Goal: Task Accomplishment & Management: Manage account settings

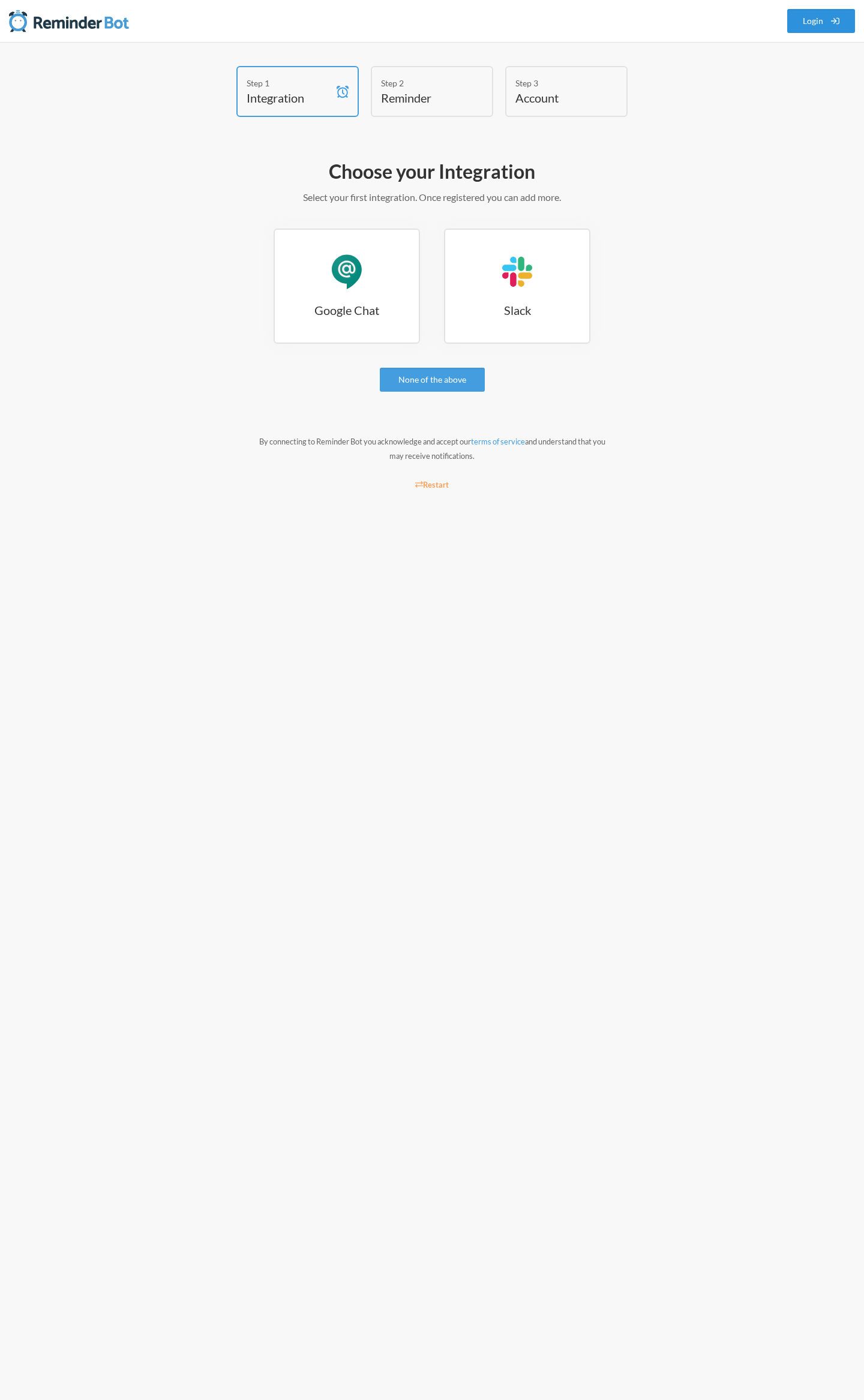
click at [823, 27] on link "Login" at bounding box center [821, 21] width 69 height 24
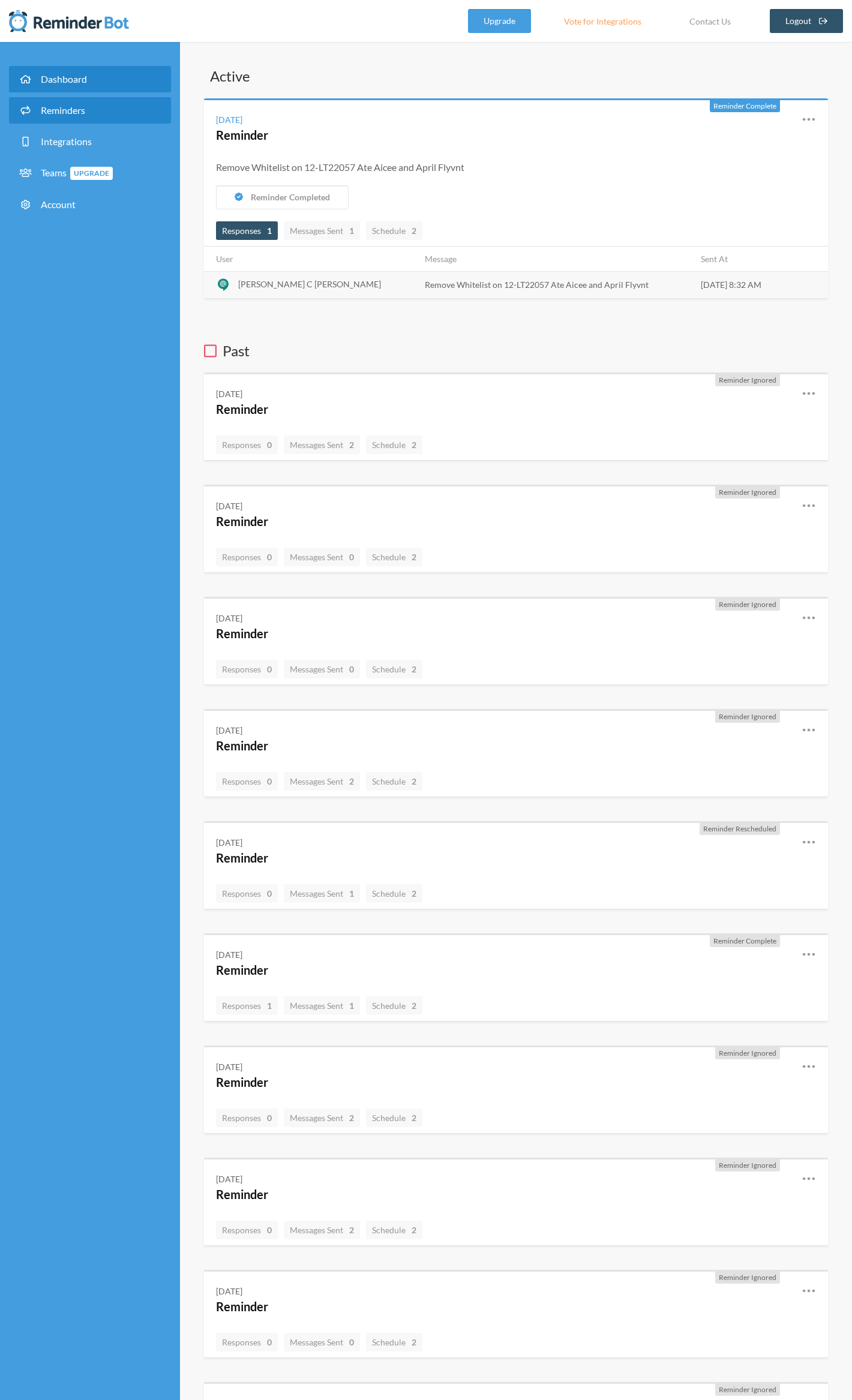
click at [85, 112] on span "Reminders" at bounding box center [63, 110] width 45 height 11
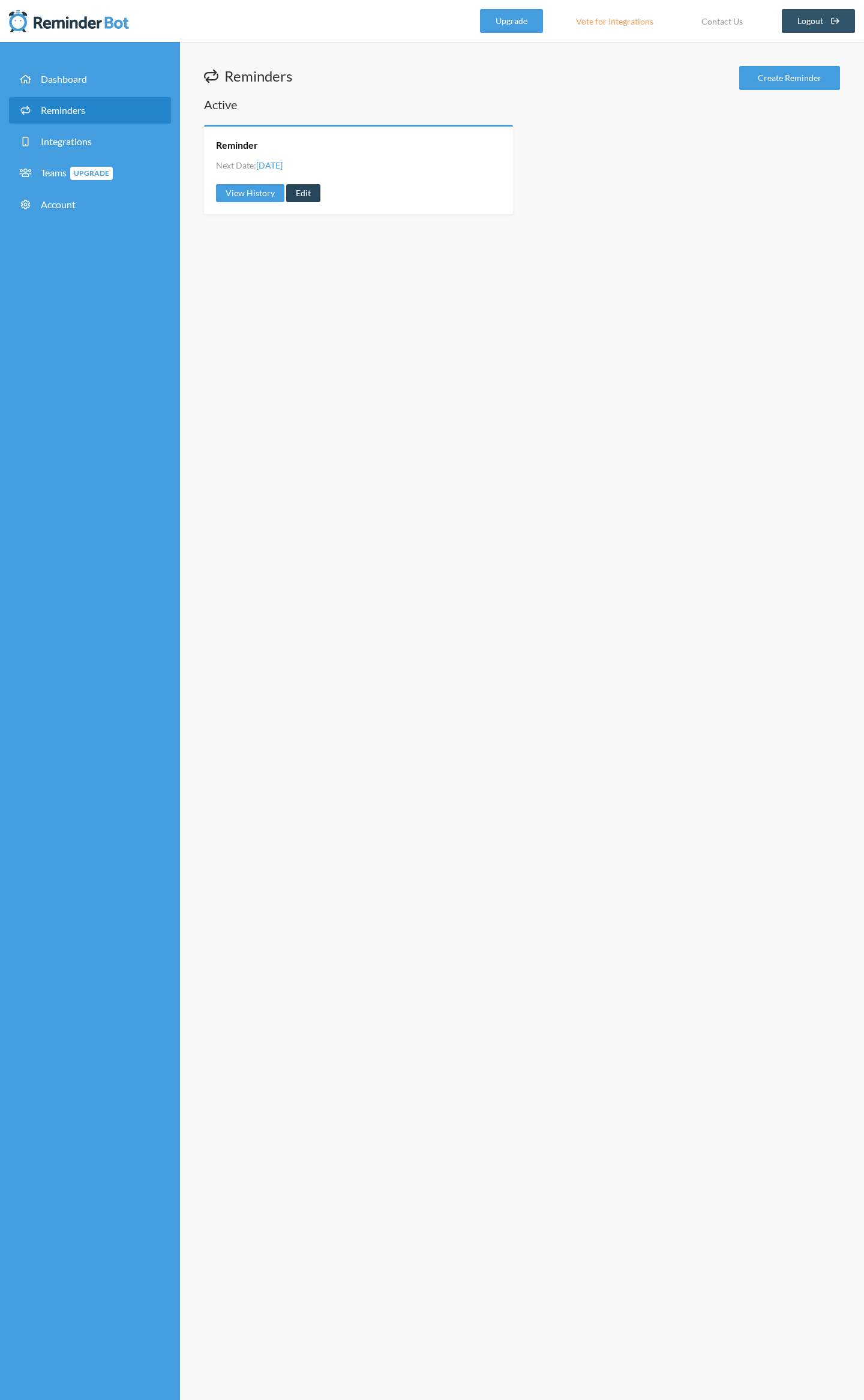
click at [303, 198] on link "Edit" at bounding box center [303, 193] width 34 height 18
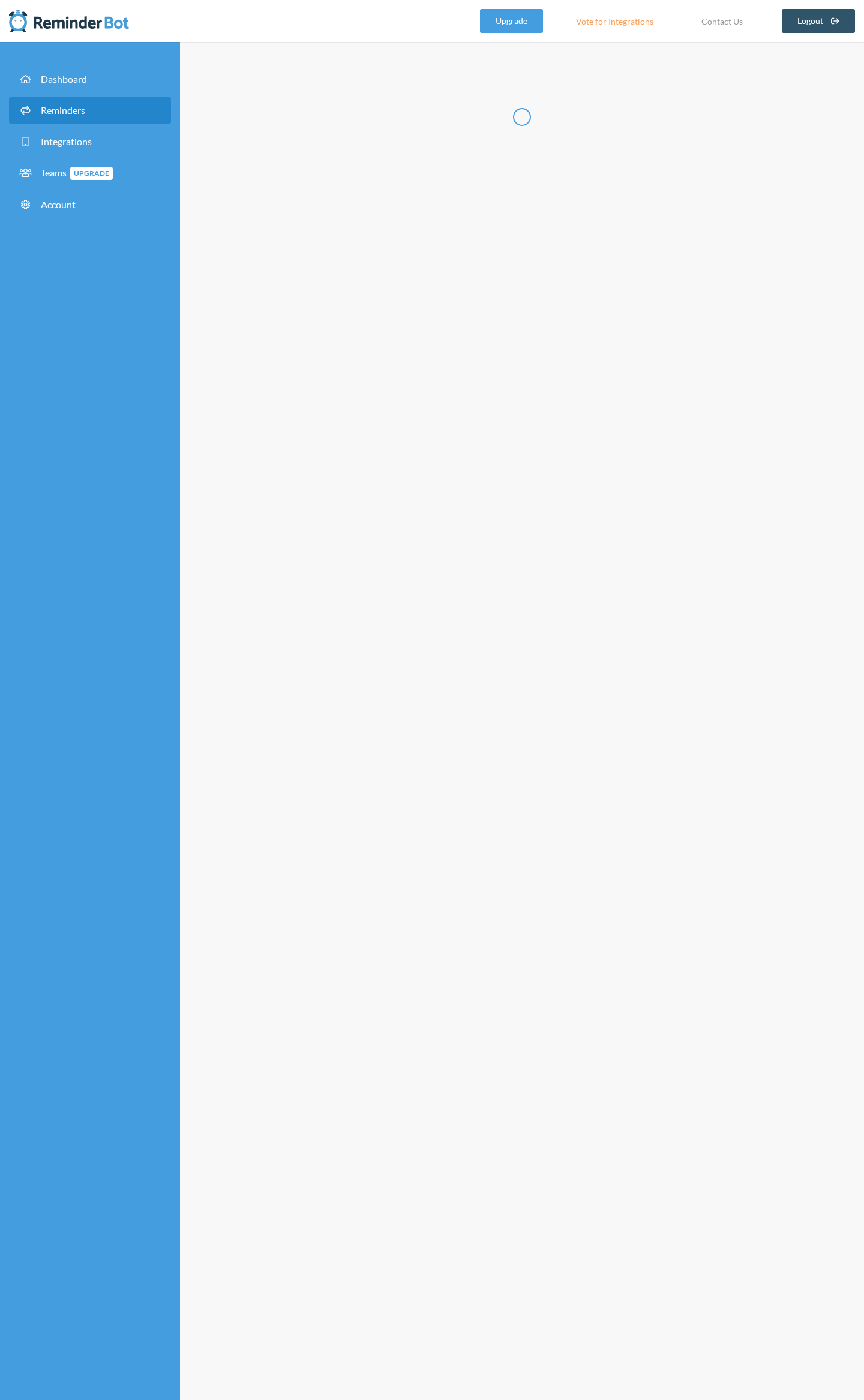
type input "Reminder"
select select "08:30:00"
select select "13:30:00"
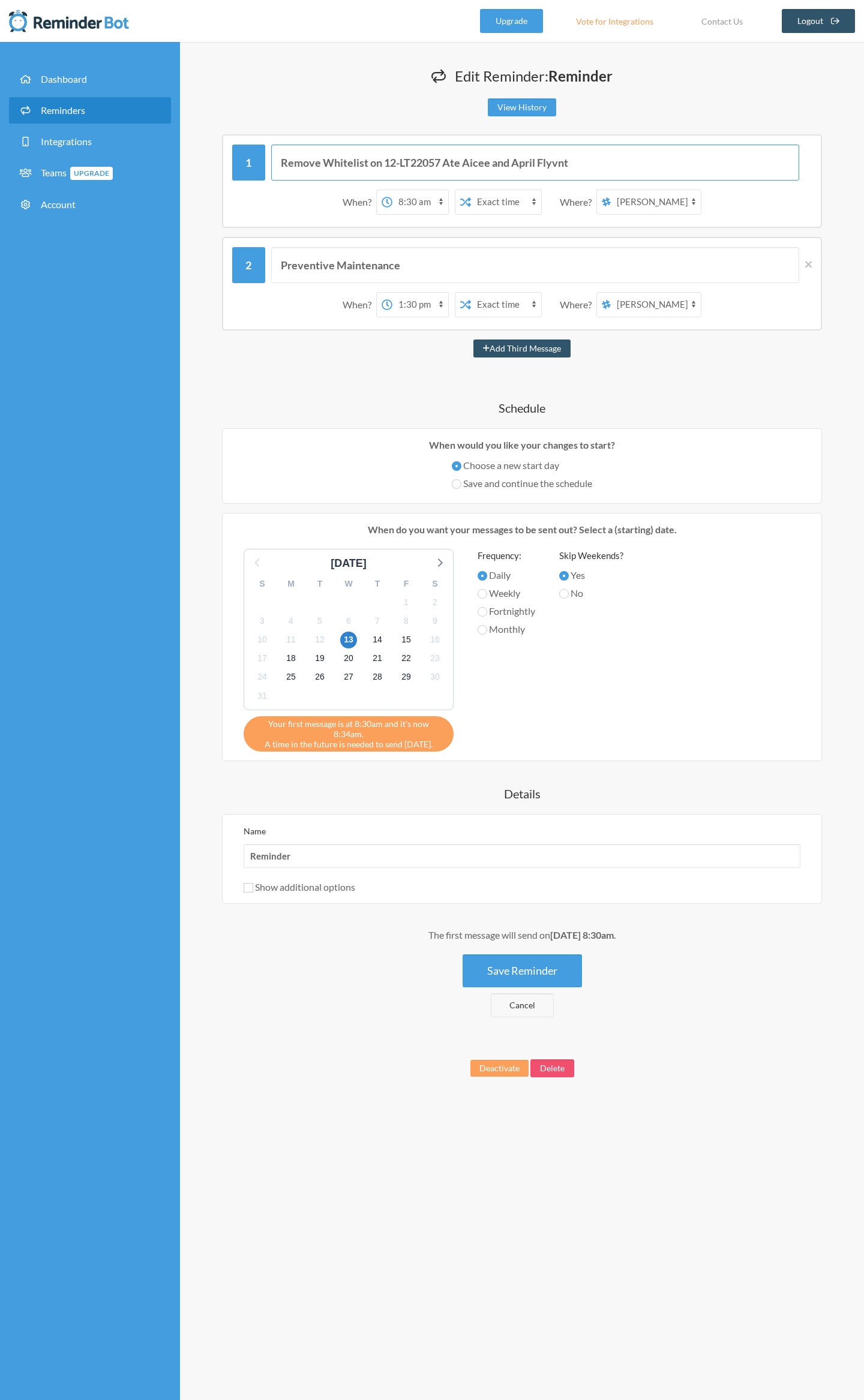
drag, startPoint x: 589, startPoint y: 160, endPoint x: 228, endPoint y: 146, distance: 361.3
click at [228, 146] on div "Remove Whitelist on 12-LT22057 Ate Aicee and April Flyvnt When? 12:00 am 12:15 …" at bounding box center [522, 180] width 600 height 93
type input "Monitoring"
click at [503, 957] on button "Save Reminder" at bounding box center [523, 971] width 120 height 33
